Goal: Information Seeking & Learning: Learn about a topic

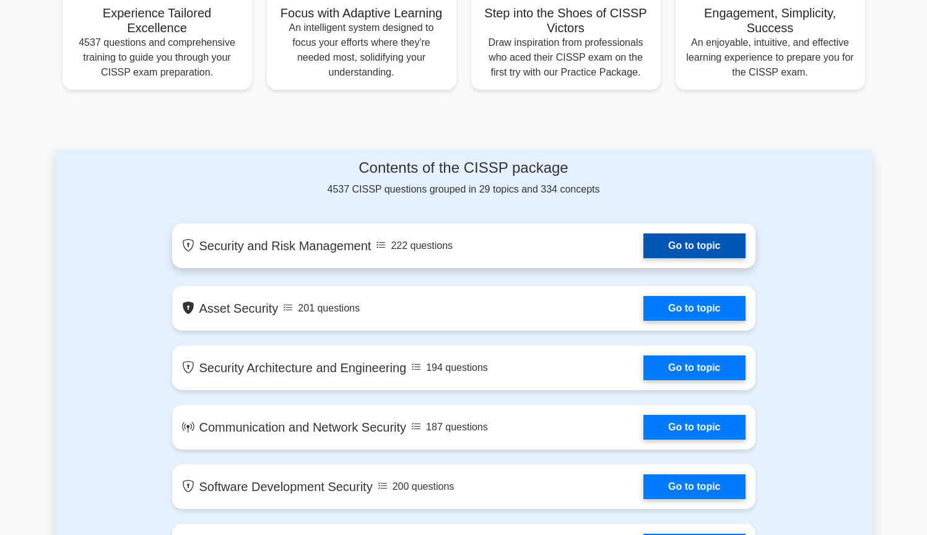
click at [704, 241] on link "Go to topic" at bounding box center [695, 246] width 102 height 25
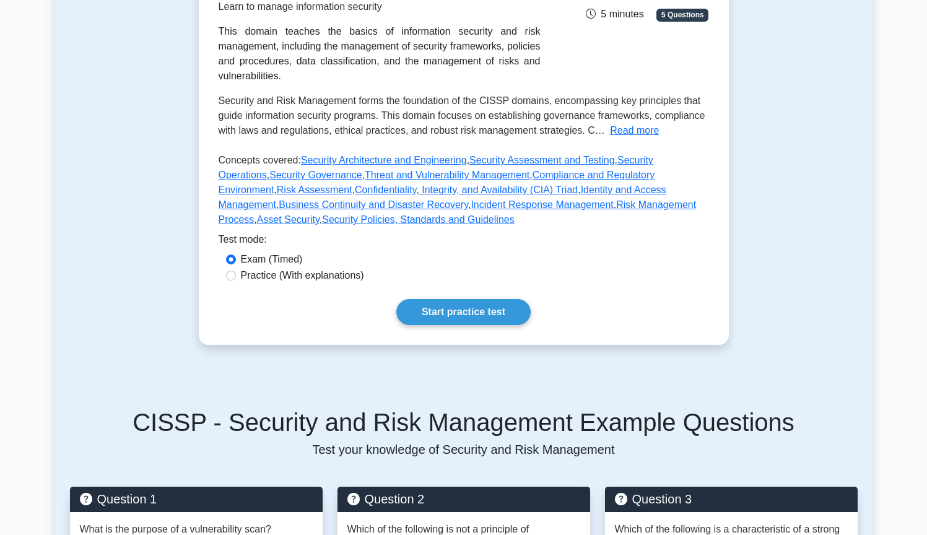
scroll to position [297, 0]
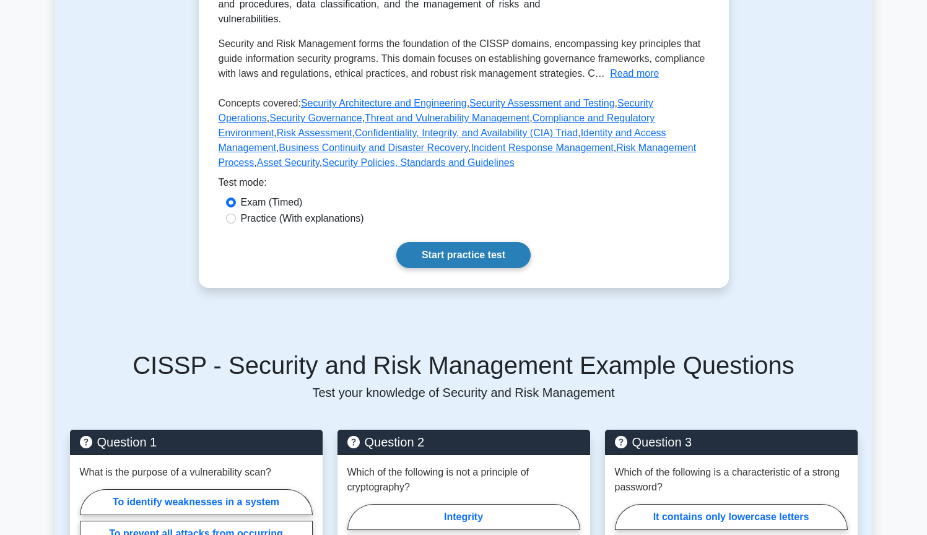
click at [451, 258] on link "Start practice test" at bounding box center [463, 255] width 134 height 26
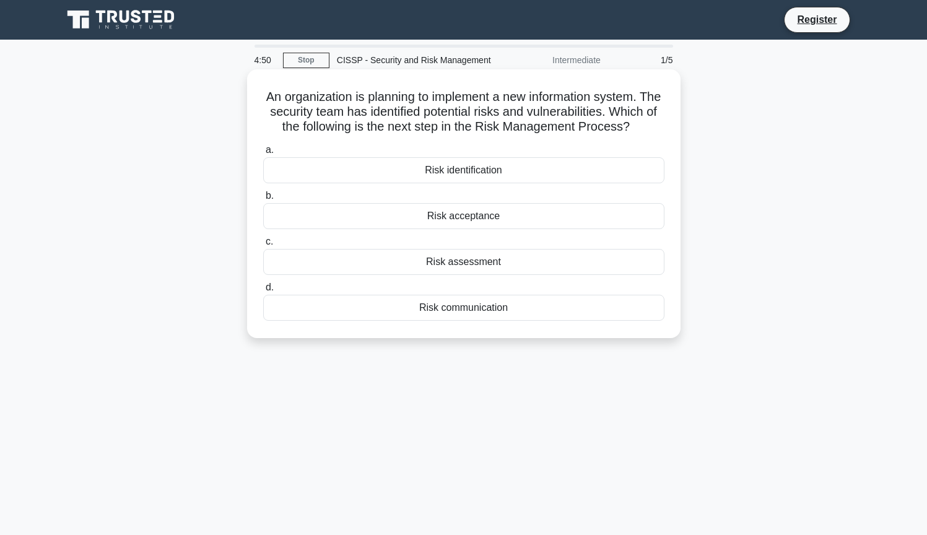
click at [455, 173] on div "Risk identification" at bounding box center [463, 170] width 401 height 26
click at [263, 154] on input "a. Risk identification" at bounding box center [263, 150] width 0 height 8
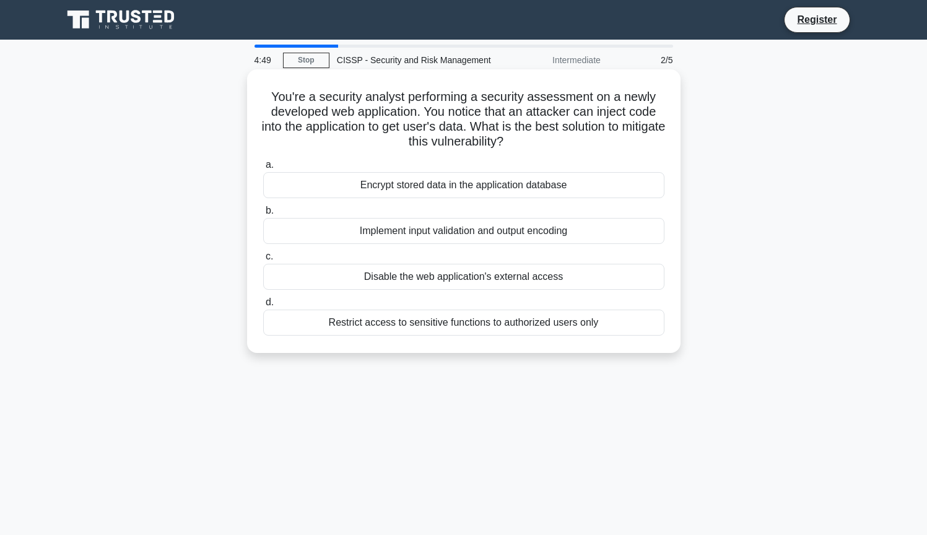
click at [462, 188] on div "Encrypt stored data in the application database" at bounding box center [463, 185] width 401 height 26
click at [263, 169] on input "a. Encrypt stored data in the application database" at bounding box center [263, 165] width 0 height 8
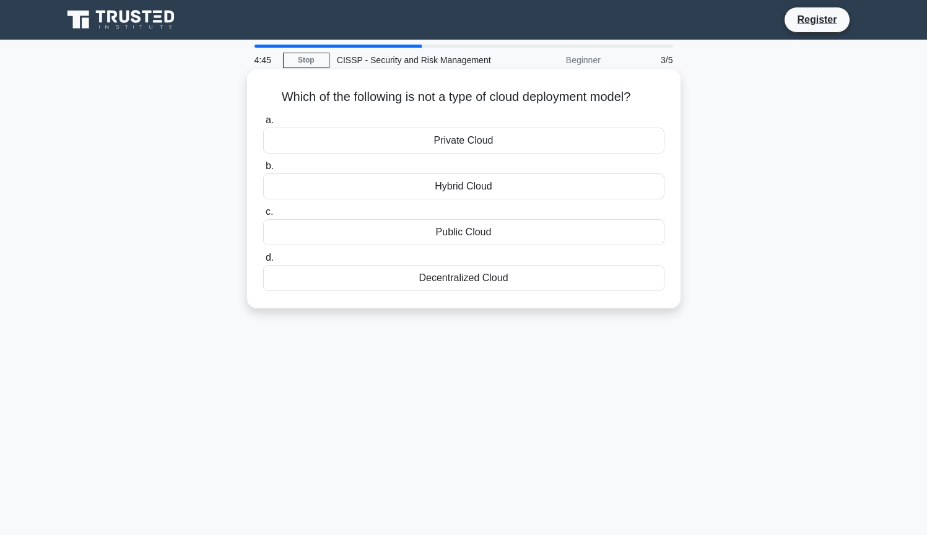
click at [467, 283] on div "Decentralized Cloud" at bounding box center [463, 278] width 401 height 26
click at [263, 262] on input "d. Decentralized Cloud" at bounding box center [263, 258] width 0 height 8
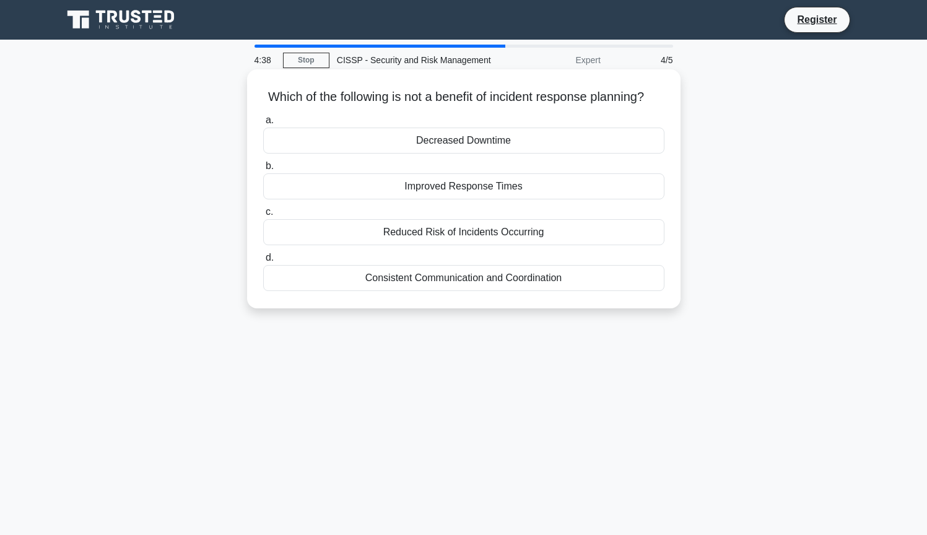
click at [435, 282] on div "Consistent Communication and Coordination" at bounding box center [463, 278] width 401 height 26
click at [263, 262] on input "d. Consistent Communication and Coordination" at bounding box center [263, 258] width 0 height 8
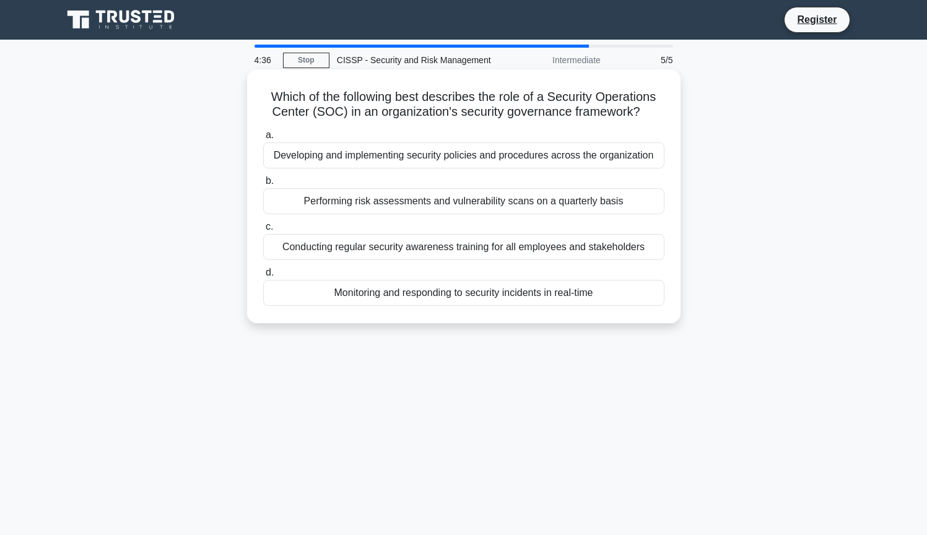
click at [429, 157] on div "Developing and implementing security policies and procedures across the organiz…" at bounding box center [463, 155] width 401 height 26
click at [263, 139] on input "a. Developing and implementing security policies and procedures across the orga…" at bounding box center [263, 135] width 0 height 8
